Goal: Task Accomplishment & Management: Manage account settings

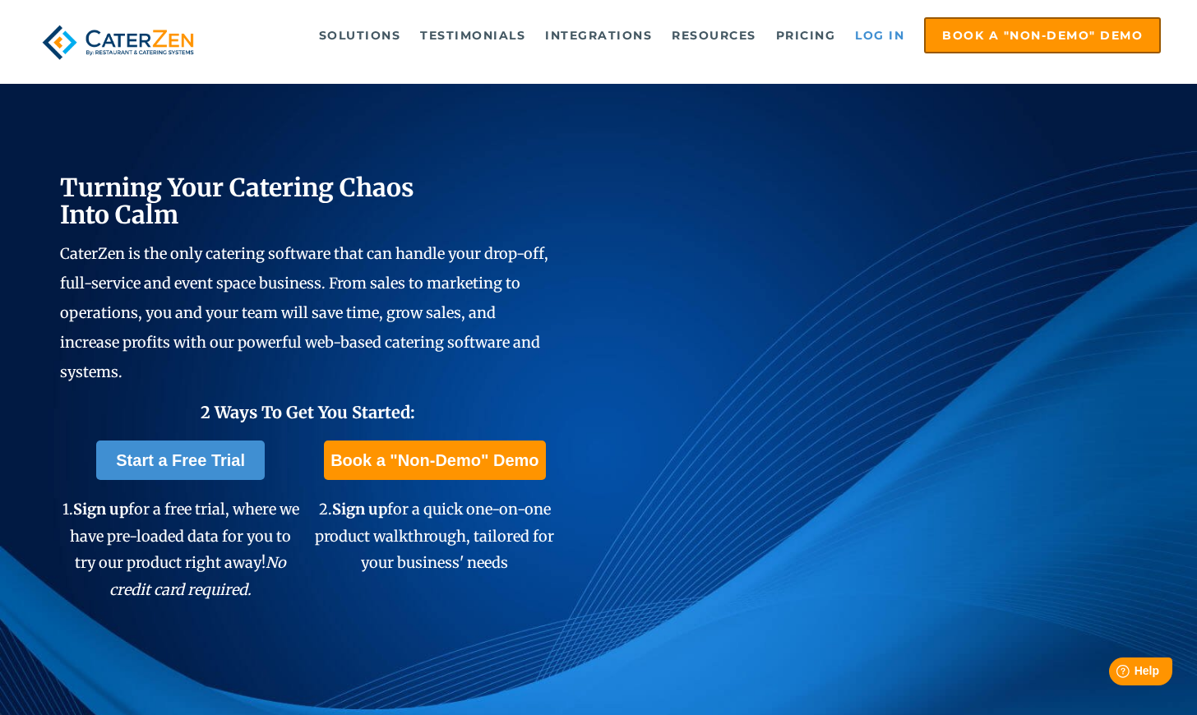
click at [893, 31] on link "Log in" at bounding box center [880, 35] width 66 height 33
click at [875, 33] on link "Log in" at bounding box center [880, 35] width 66 height 33
click at [867, 35] on link "Log in" at bounding box center [880, 35] width 66 height 33
